Goal: Transaction & Acquisition: Obtain resource

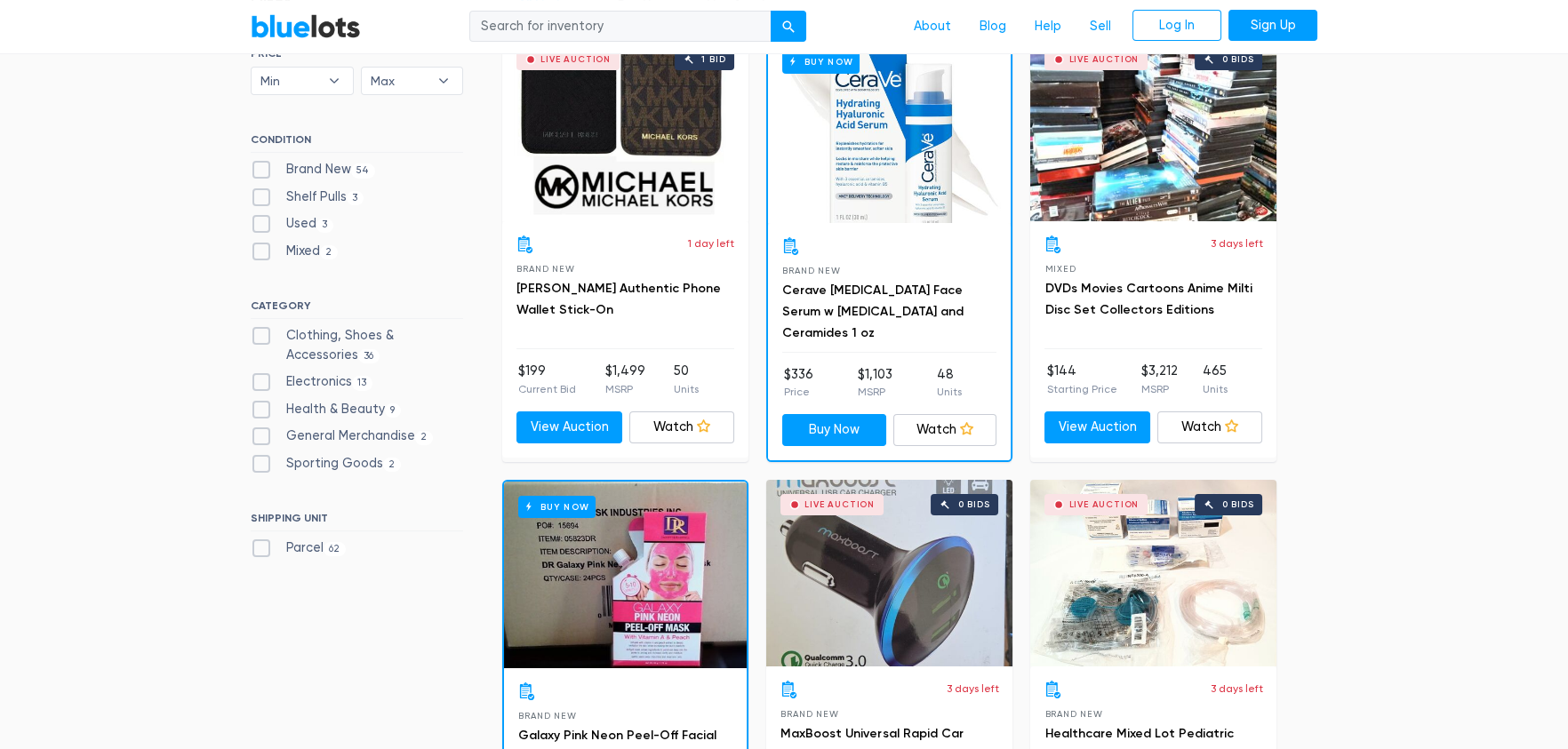
scroll to position [443, 0]
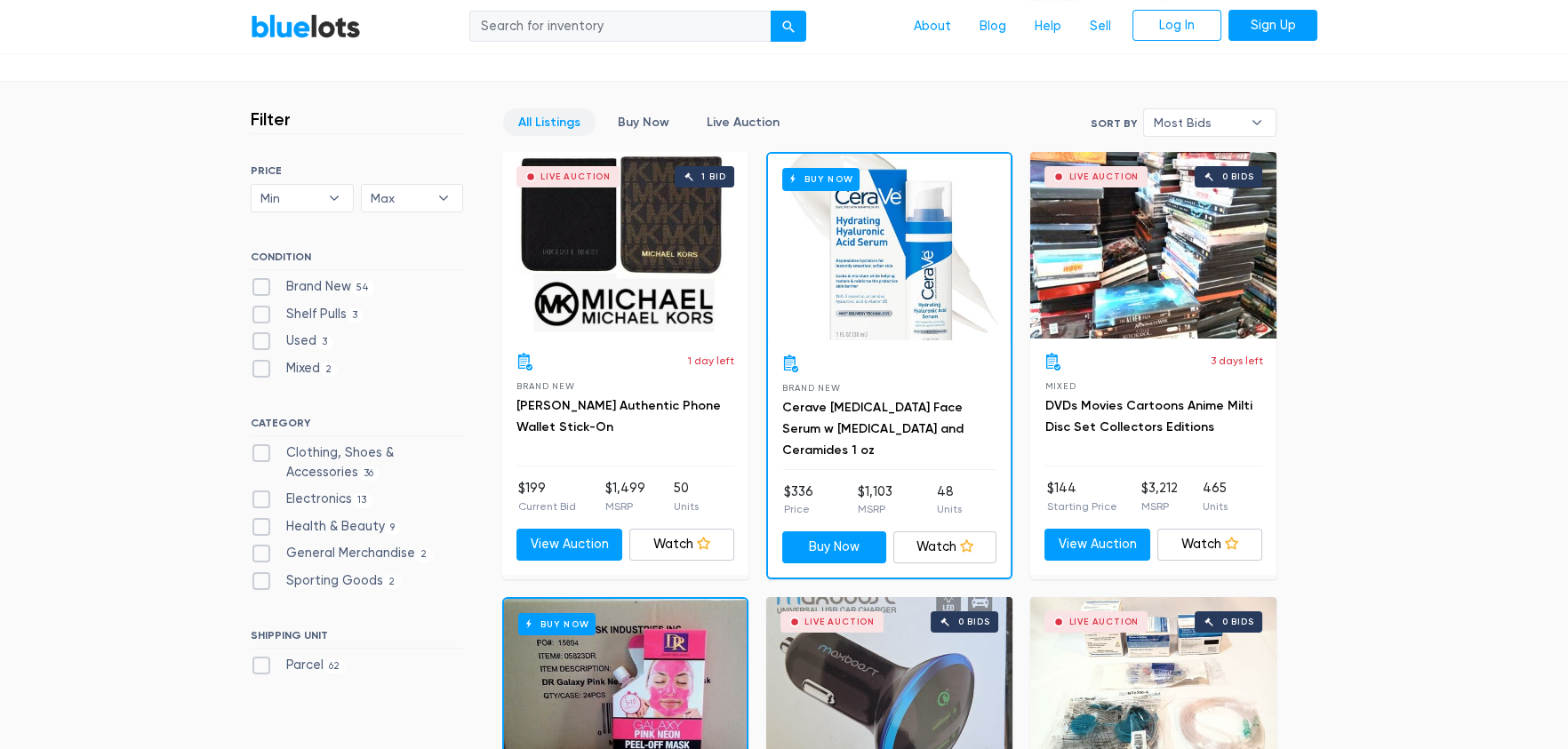
click at [322, 278] on label "Brand New 54" at bounding box center [312, 286] width 124 height 19
click at [262, 278] on New"] "Brand New 54" at bounding box center [256, 283] width 11 height 11
checkbox New"] "true"
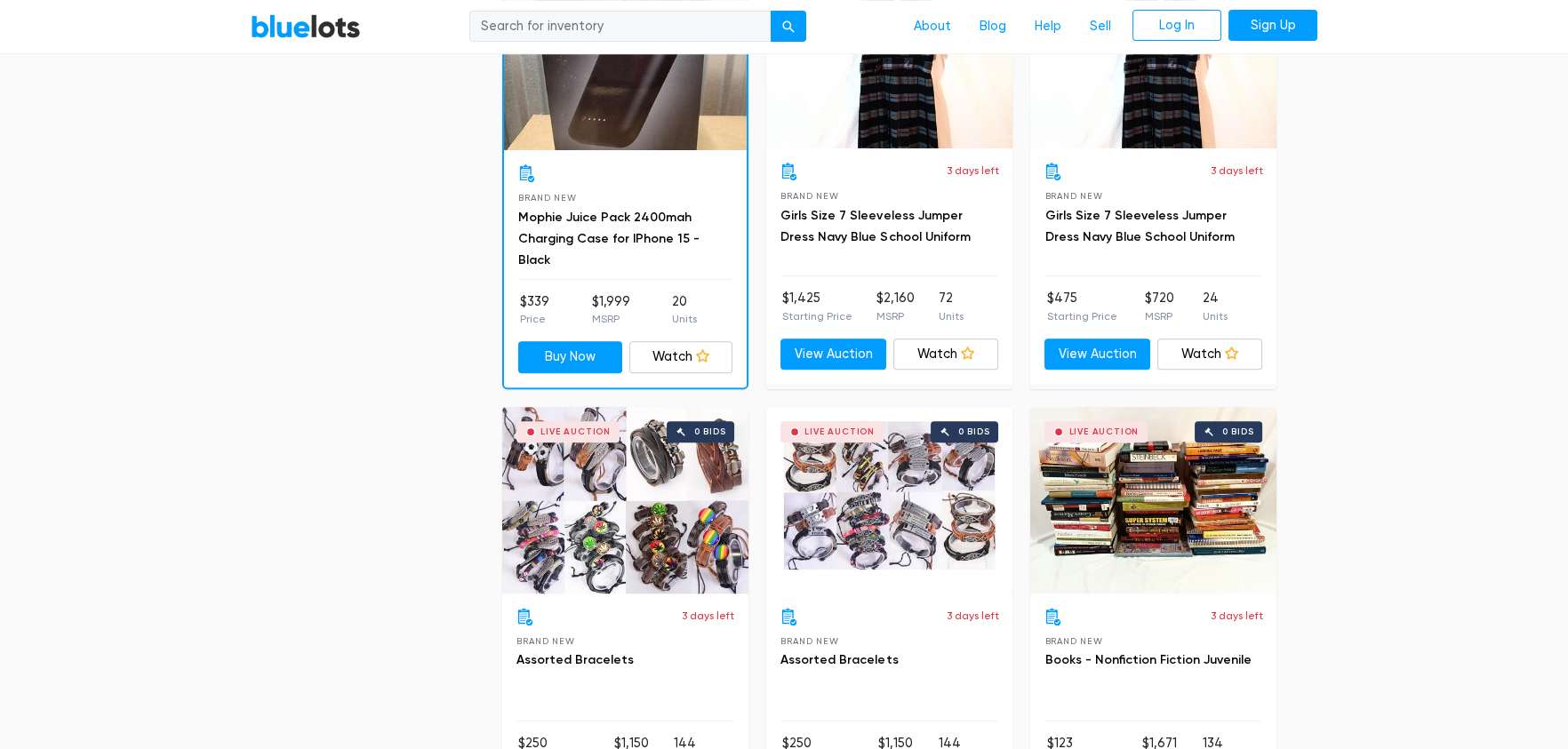
scroll to position [1577, 0]
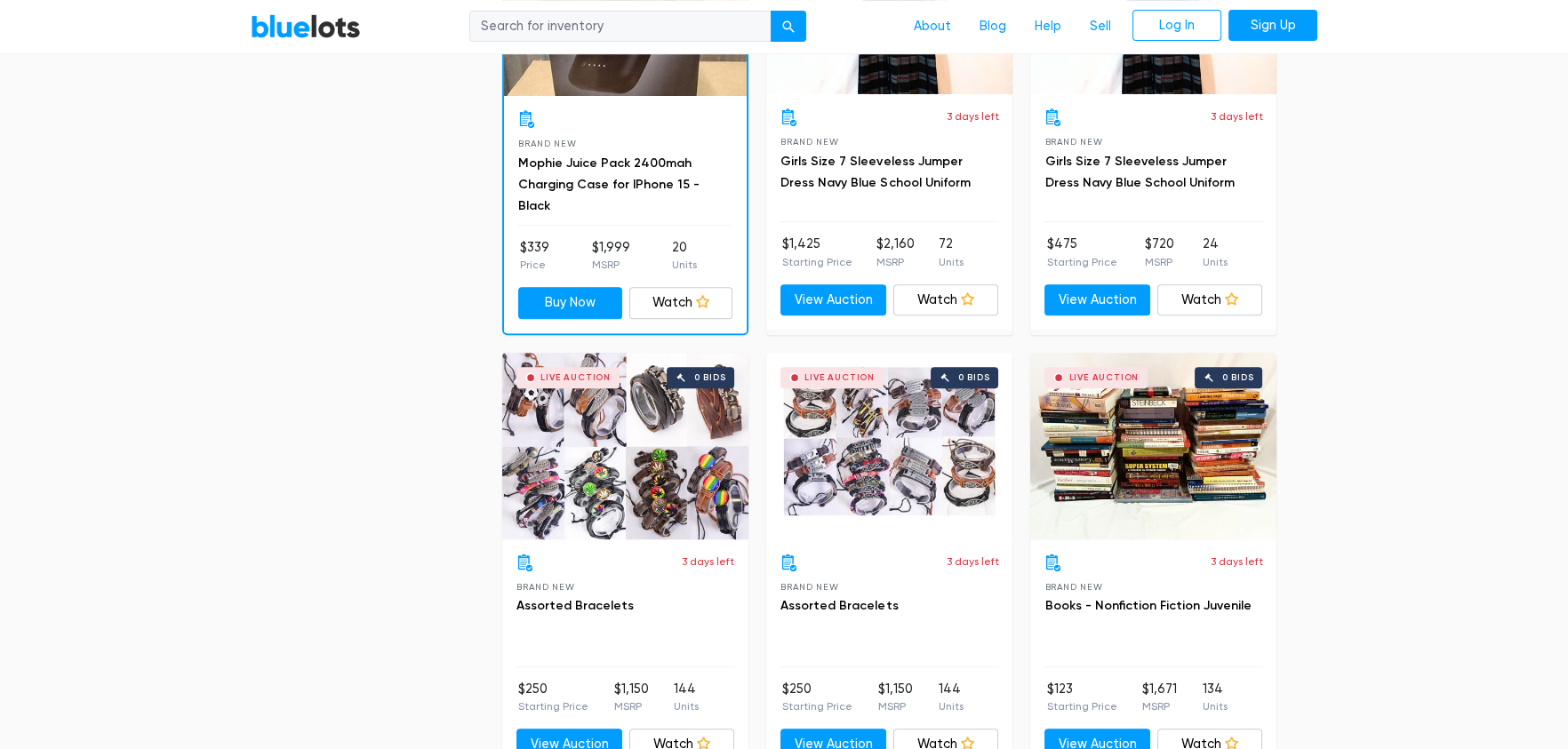
click at [1149, 425] on div "Live Auction 0 bids" at bounding box center [1154, 446] width 247 height 186
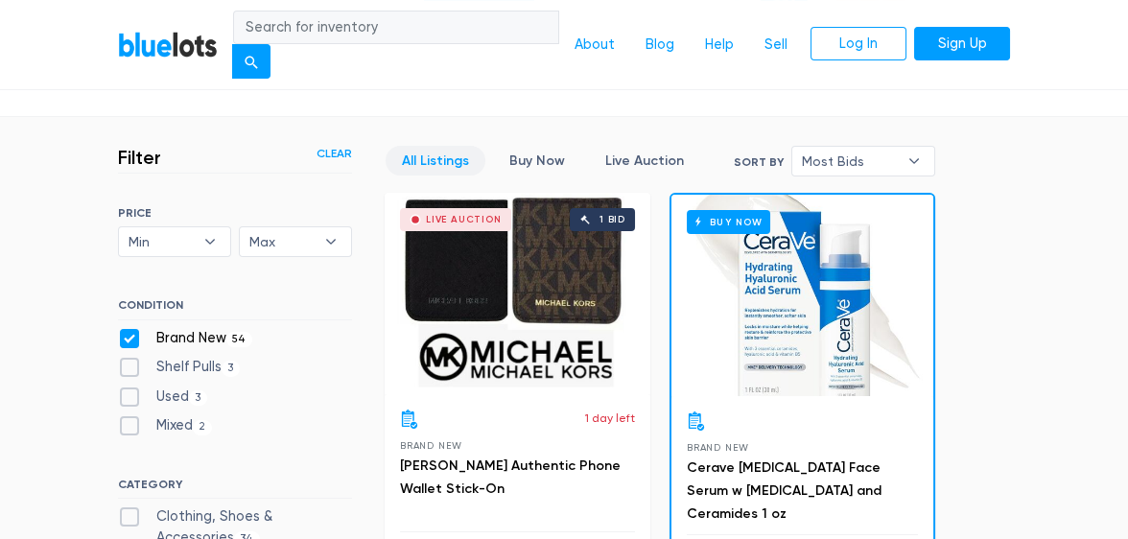
scroll to position [511, 0]
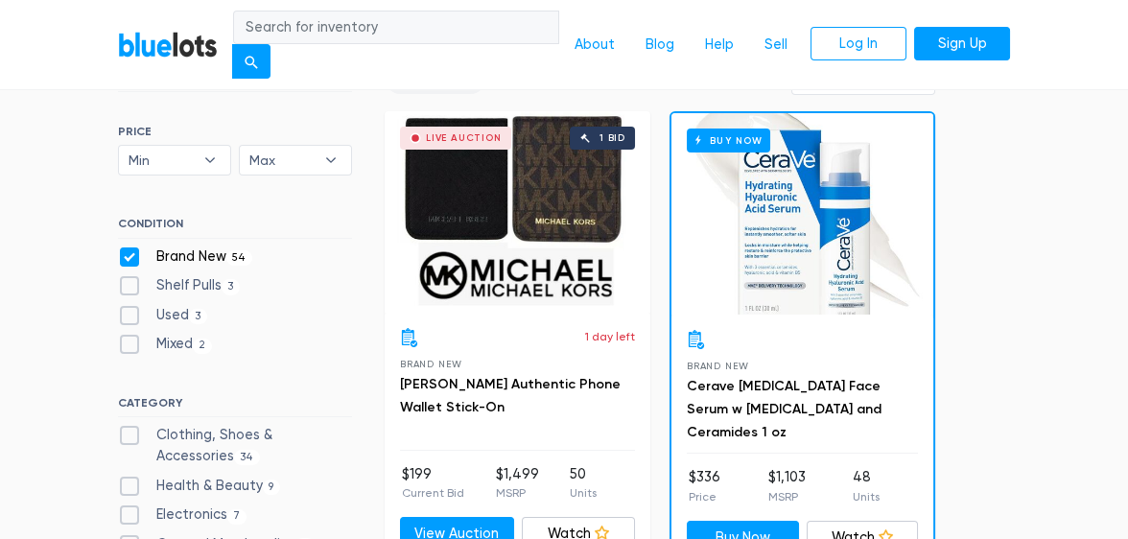
click at [128, 278] on label "Shelf Pulls 3" at bounding box center [179, 285] width 122 height 21
click at [128, 278] on Pulls"] "Shelf Pulls 3" at bounding box center [124, 281] width 12 height 12
checkbox Pulls"] "true"
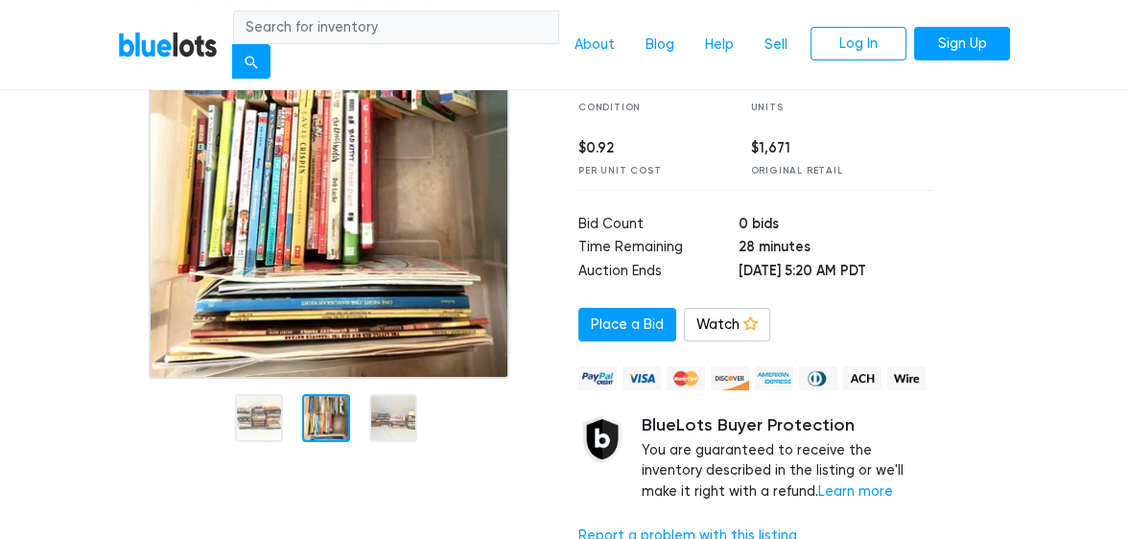
scroll to position [319, 0]
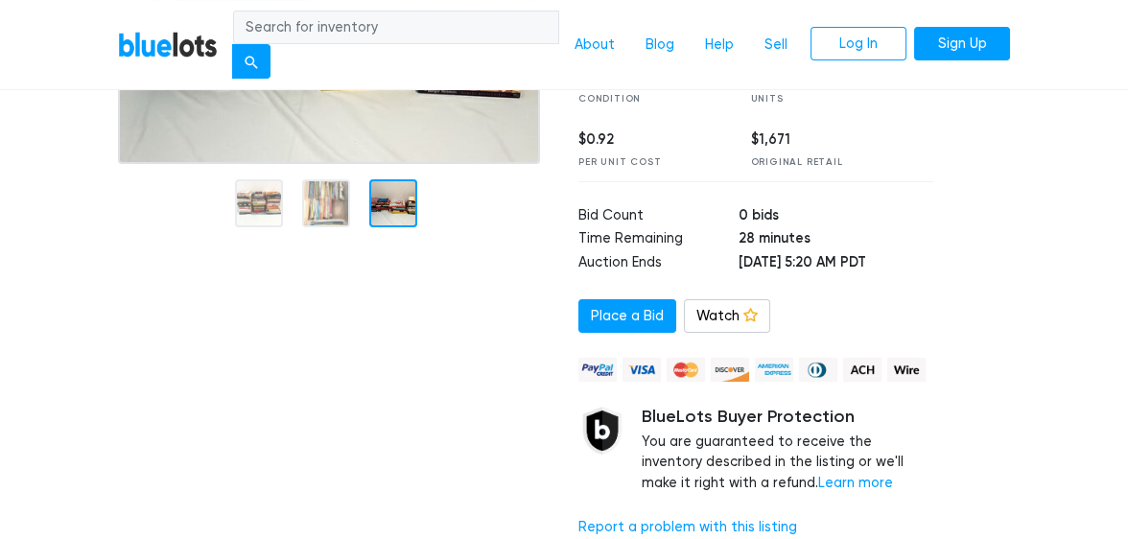
click at [408, 421] on div at bounding box center [334, 222] width 460 height 662
click at [385, 190] on div at bounding box center [393, 203] width 48 height 48
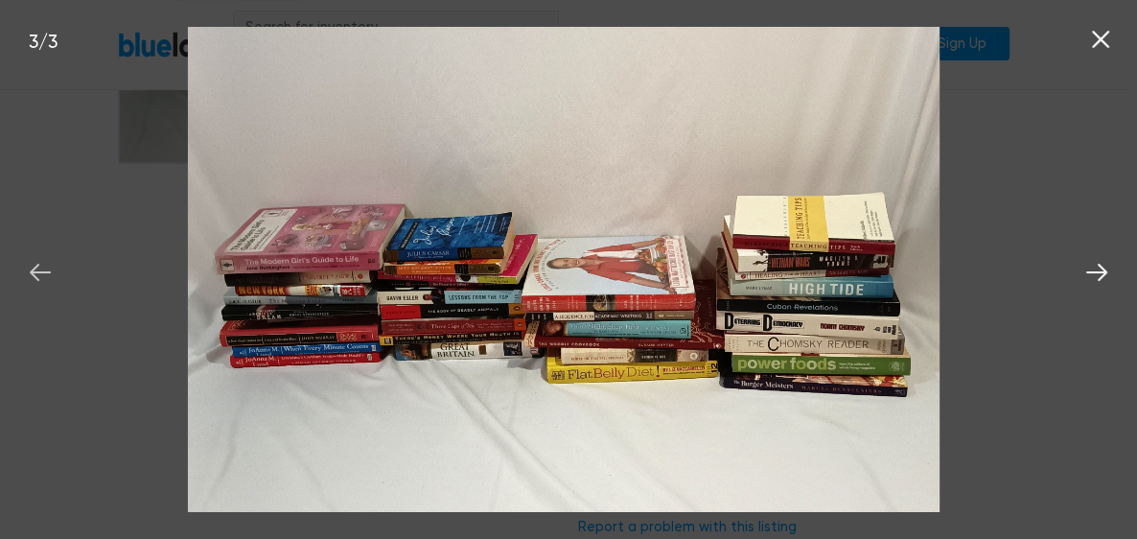
click at [37, 269] on icon at bounding box center [40, 272] width 29 height 29
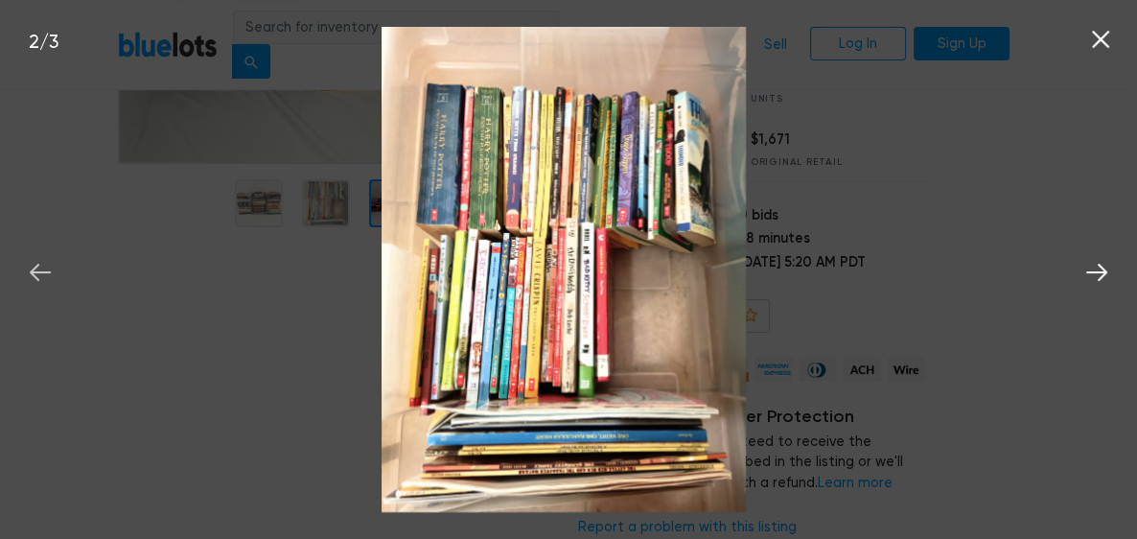
click at [37, 269] on icon at bounding box center [40, 272] width 29 height 29
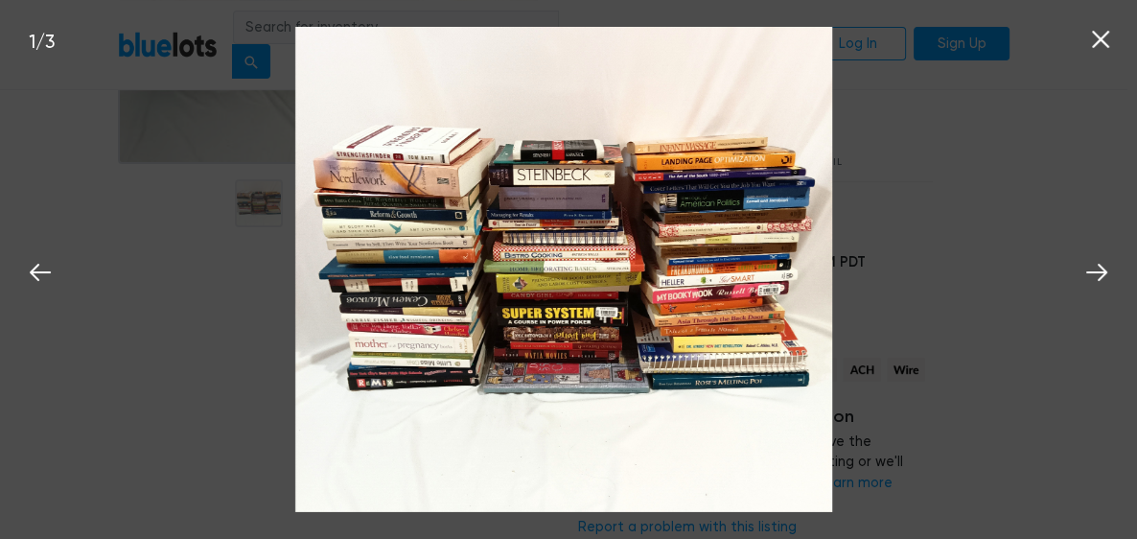
click at [1094, 36] on icon at bounding box center [1100, 39] width 29 height 29
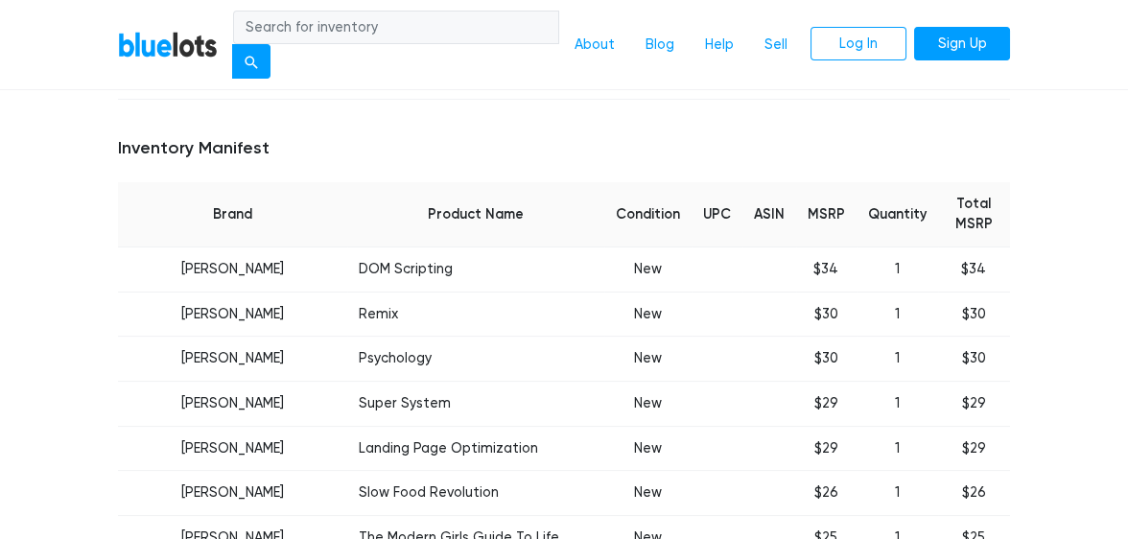
scroll to position [830, 0]
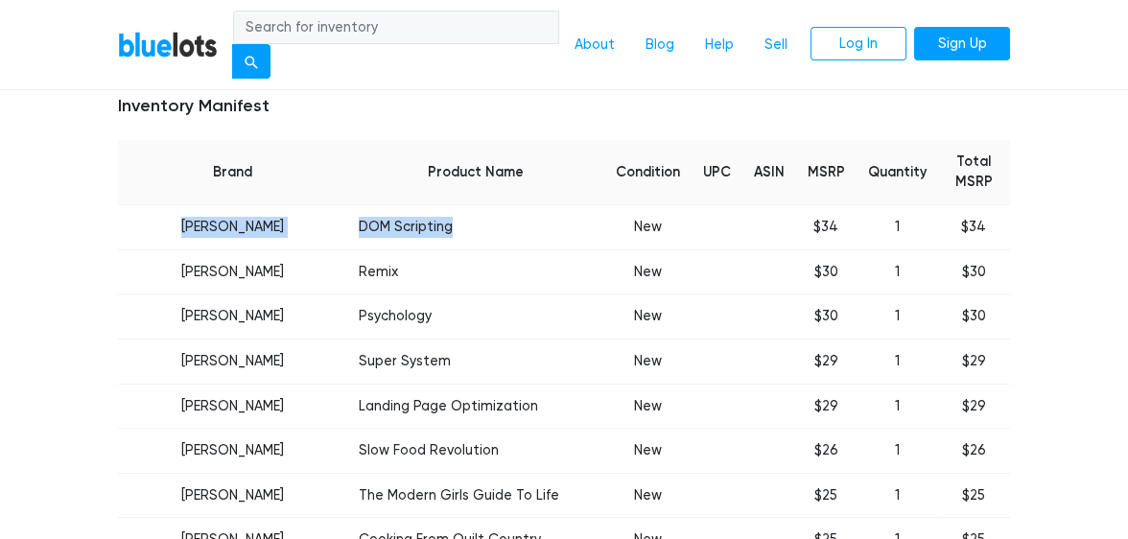
drag, startPoint x: 180, startPoint y: 221, endPoint x: 459, endPoint y: 225, distance: 279.1
click at [459, 225] on tr "Jeremy Keith DOM Scripting New $34 1 $34" at bounding box center [564, 227] width 892 height 45
copy tr "Jeremy Keith DOM Scripting"
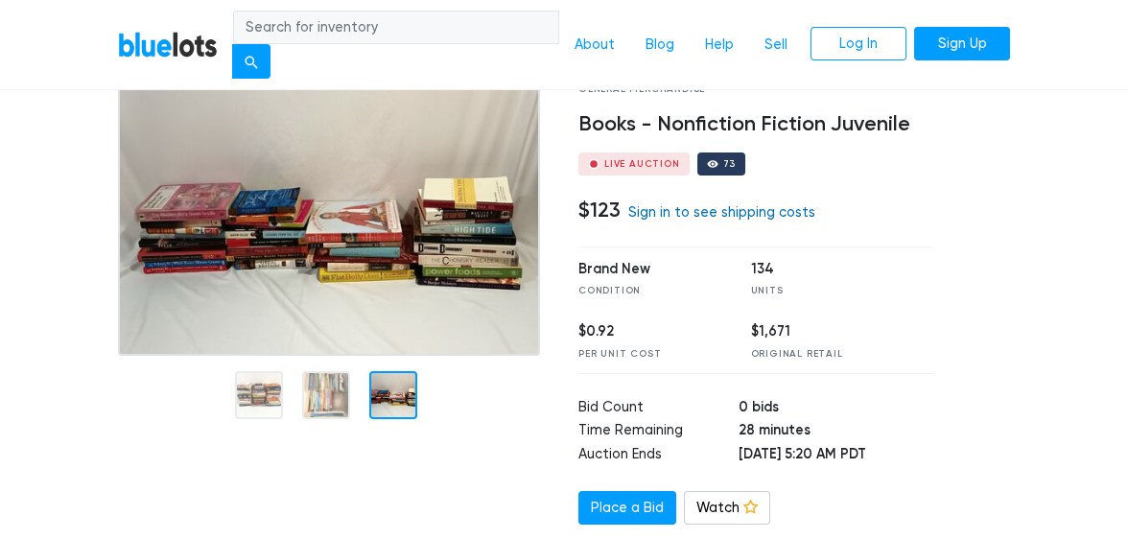
scroll to position [0, 0]
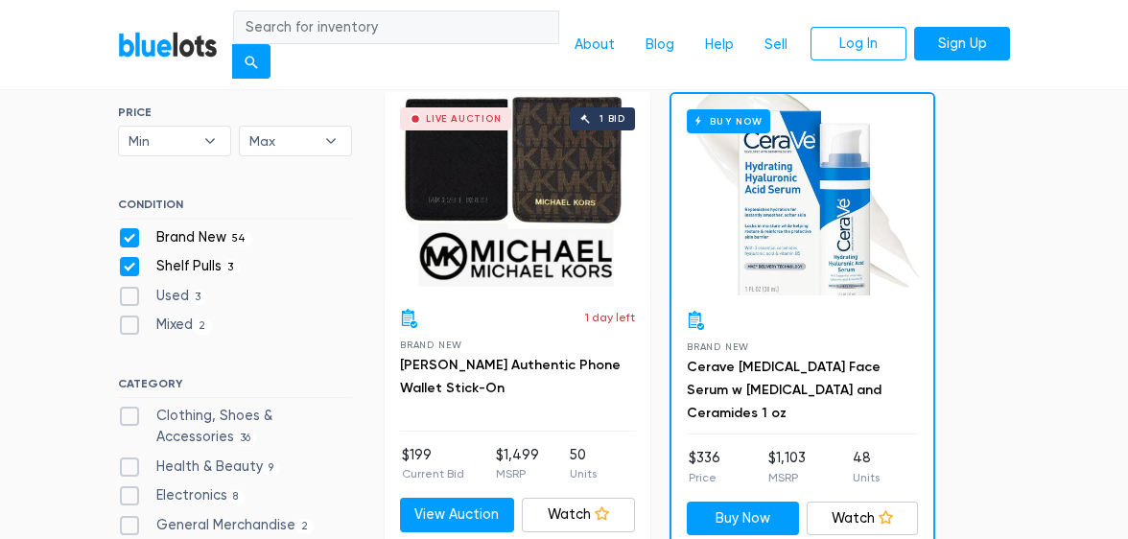
scroll to position [530, 0]
click at [137, 229] on label "Brand New 54" at bounding box center [185, 237] width 134 height 21
click at [130, 229] on New"] "Brand New 54" at bounding box center [124, 233] width 12 height 12
checkbox New"] "false"
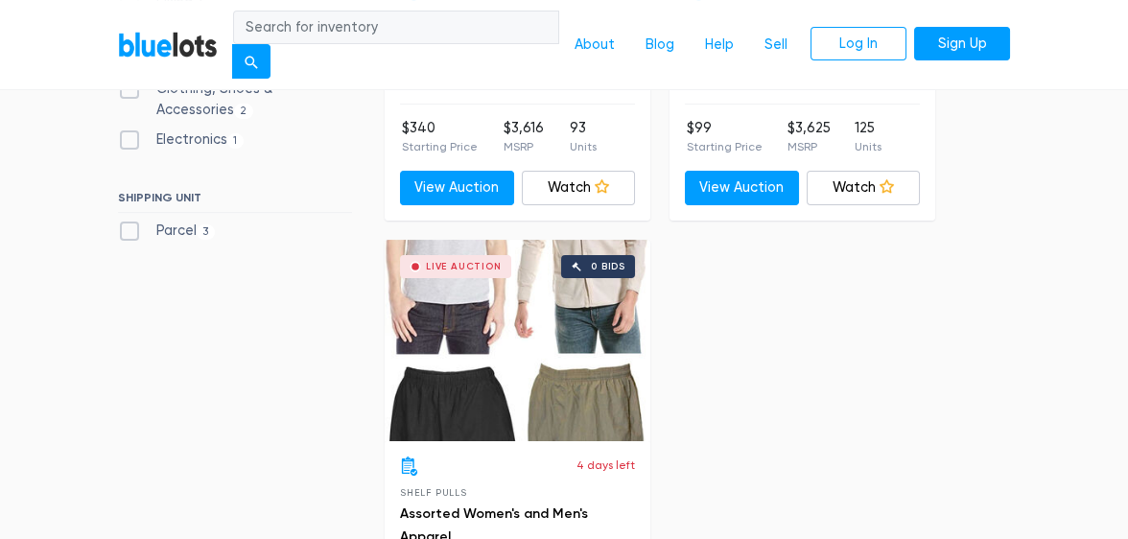
scroll to position [850, 0]
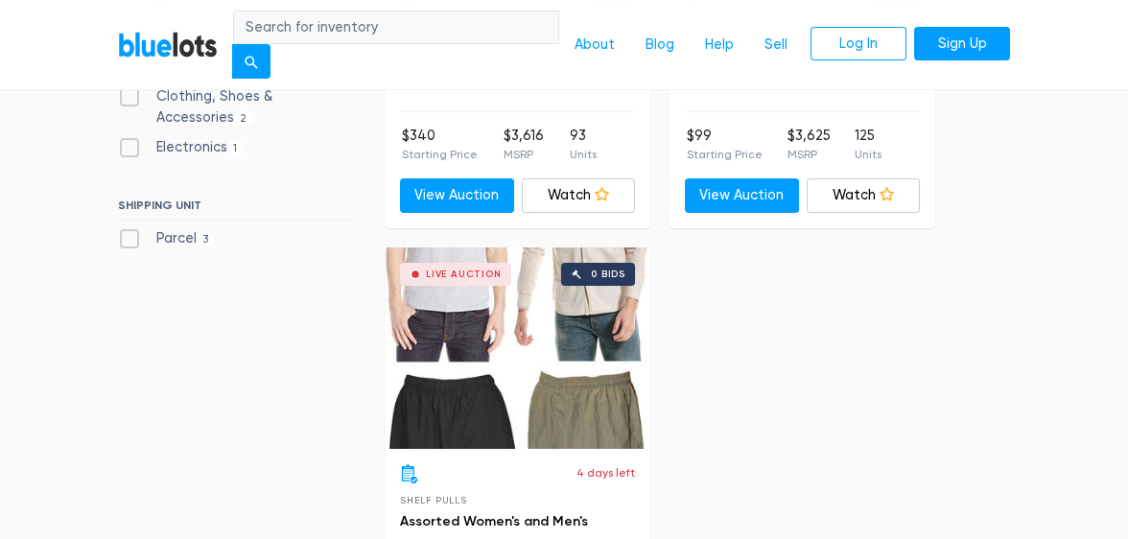
click at [429, 329] on div "Live Auction 0 bids" at bounding box center [518, 347] width 266 height 201
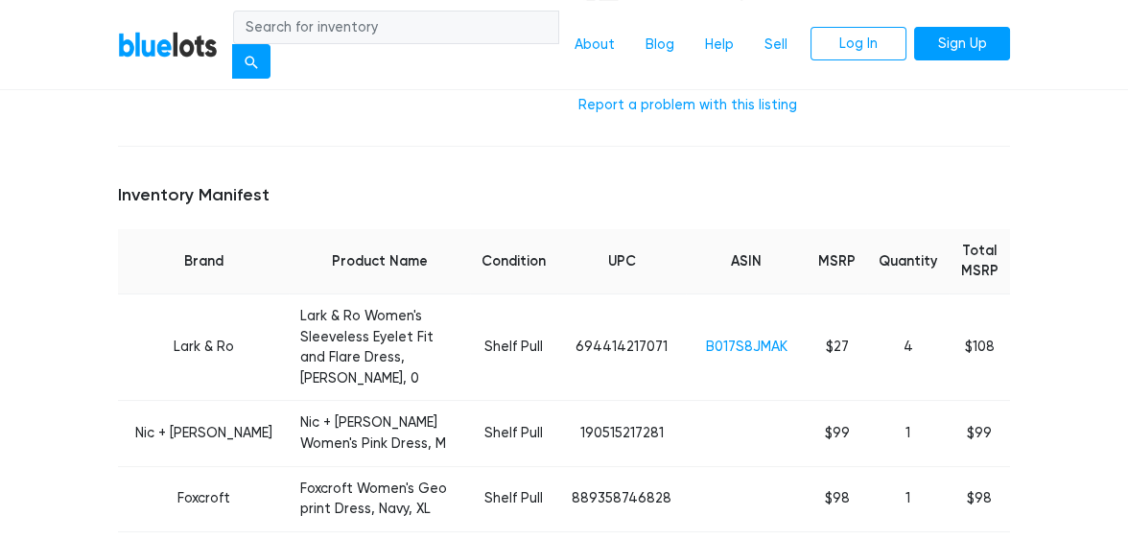
scroll to position [830, 0]
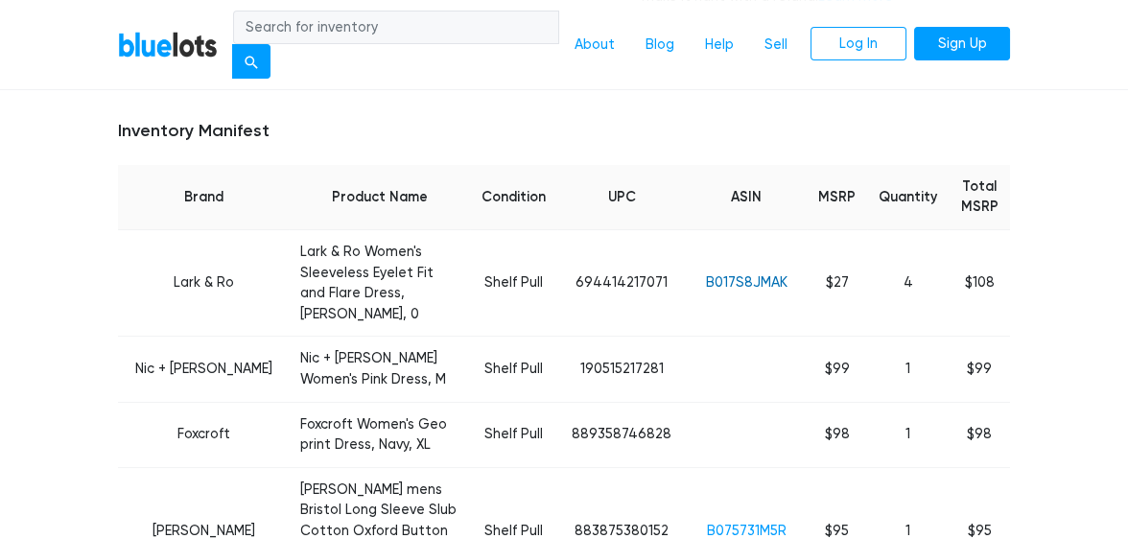
click at [751, 274] on link "B017S8JMAK" at bounding box center [747, 282] width 82 height 16
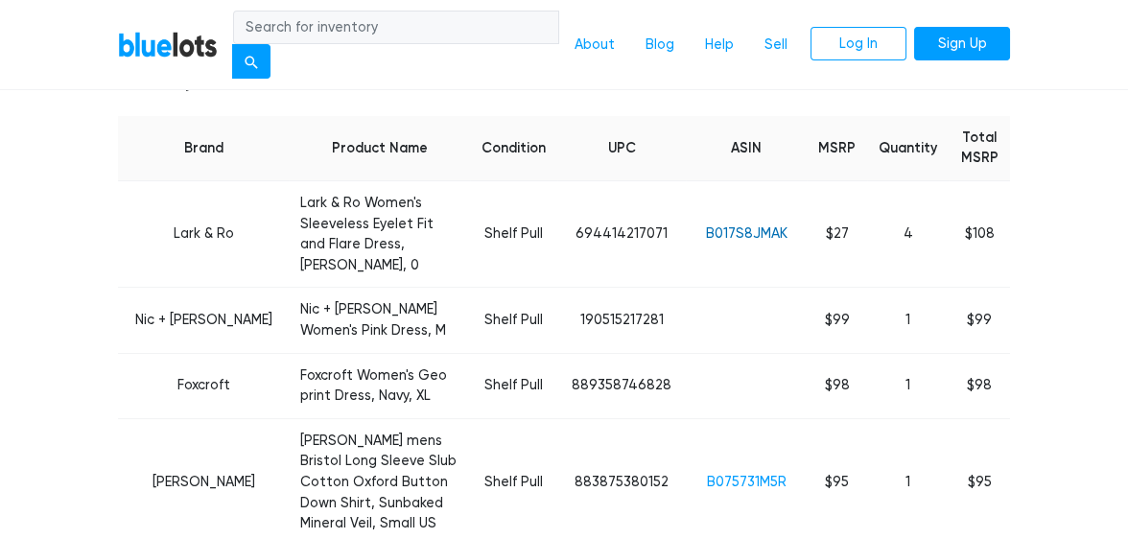
scroll to position [958, 0]
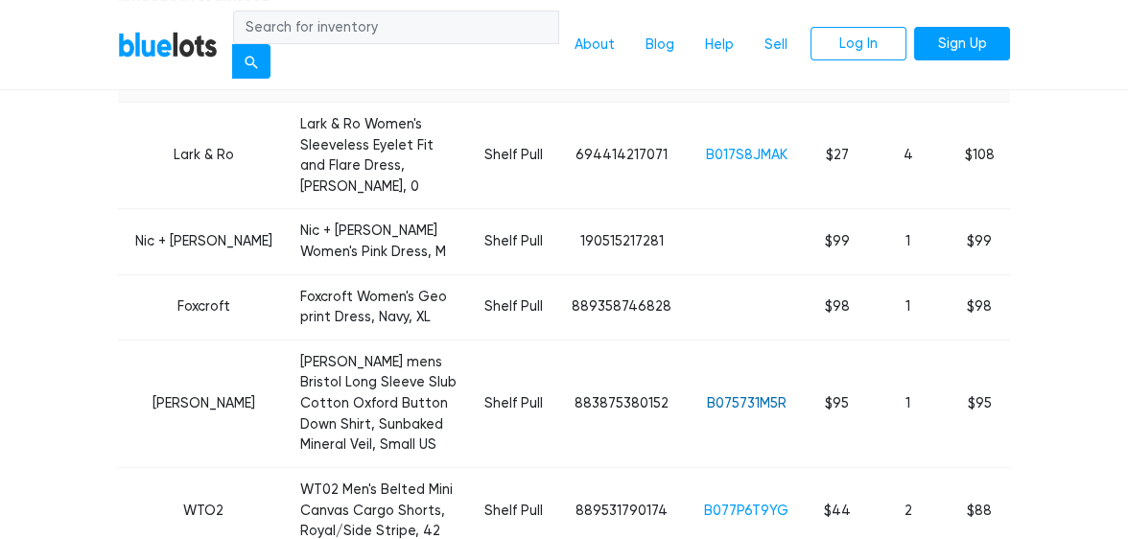
click at [729, 395] on link "B075731M5R" at bounding box center [747, 403] width 80 height 16
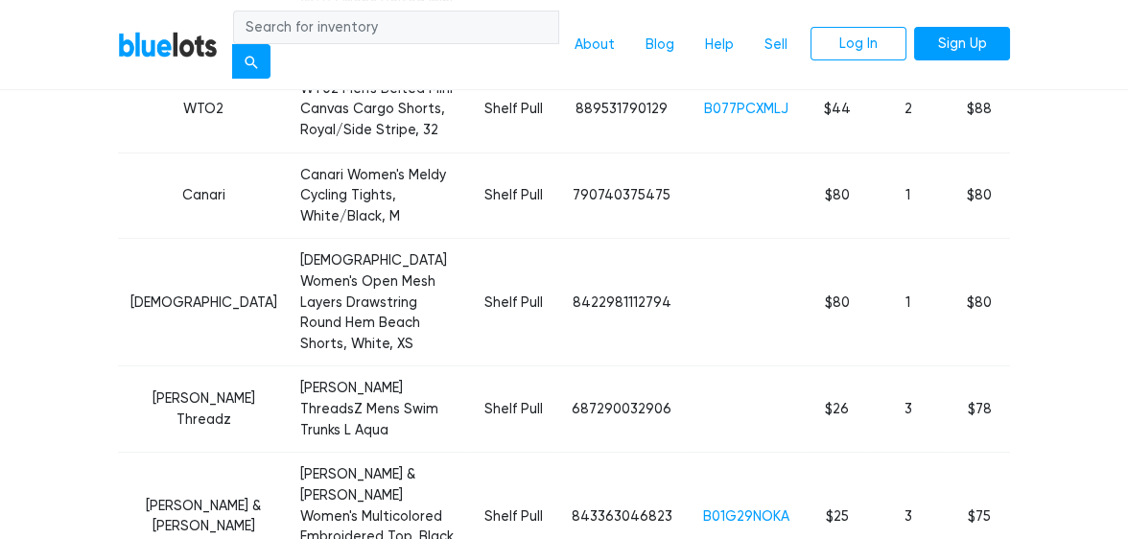
scroll to position [1470, 0]
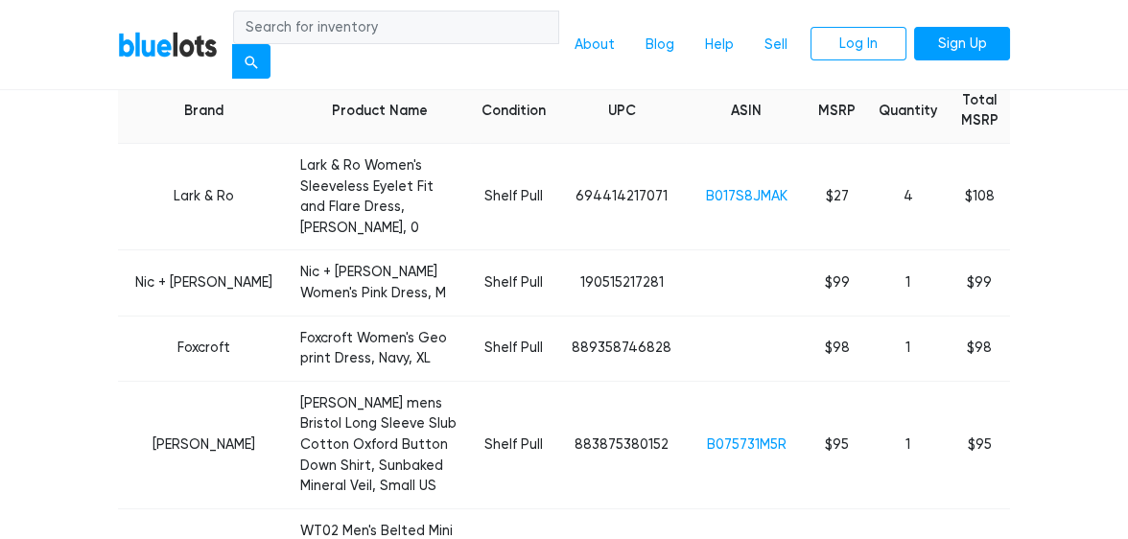
scroll to position [830, 0]
